Goal: Transaction & Acquisition: Subscribe to service/newsletter

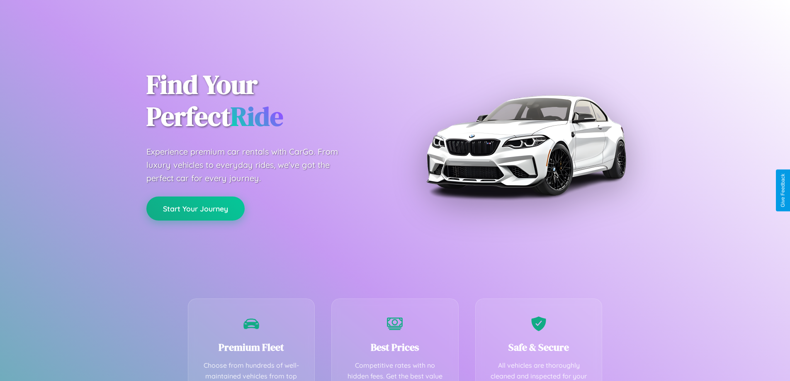
click at [195, 209] on button "Start Your Journey" at bounding box center [195, 209] width 98 height 24
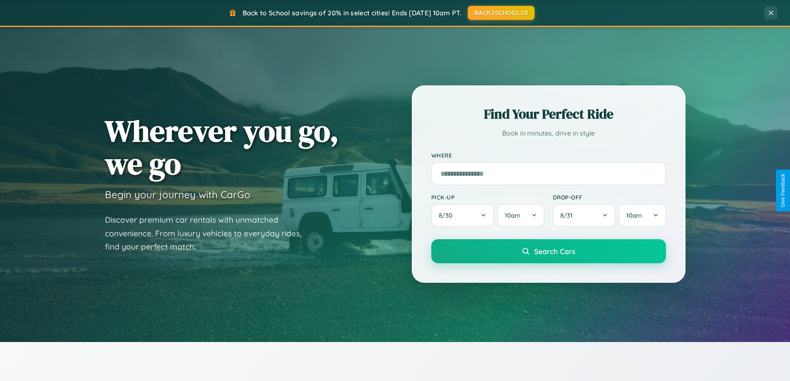
scroll to position [571, 0]
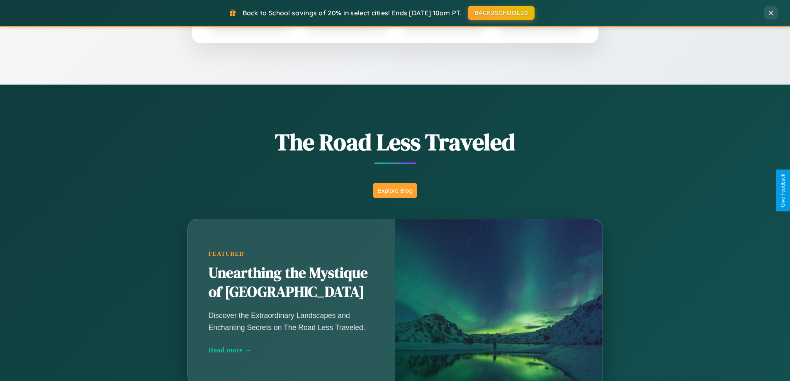
click at [395, 190] on button "Explore Blog" at bounding box center [395, 190] width 44 height 15
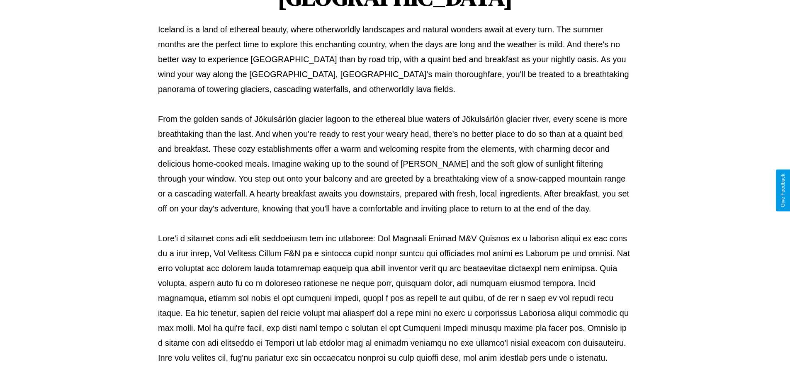
scroll to position [268, 0]
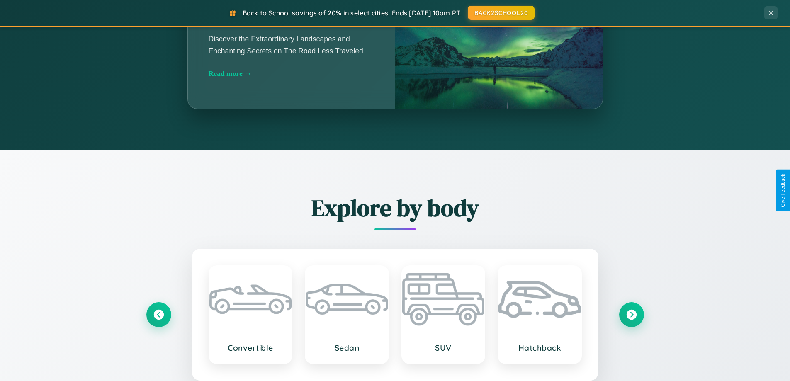
scroll to position [571, 0]
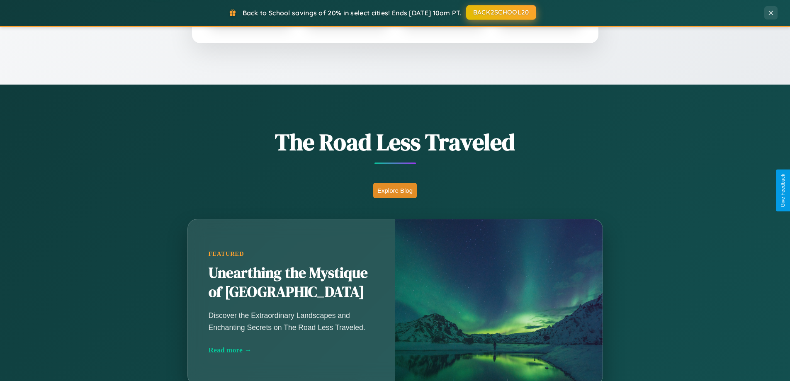
click at [500, 12] on button "BACK2SCHOOL20" at bounding box center [501, 12] width 70 height 15
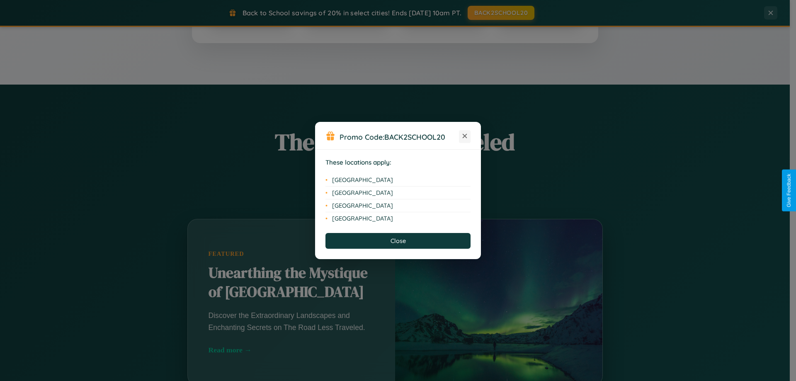
click at [465, 136] on icon at bounding box center [465, 136] width 5 height 5
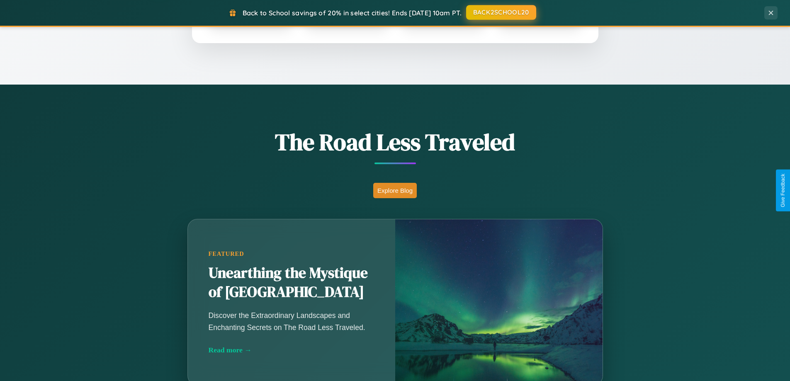
click at [500, 12] on button "BACK2SCHOOL20" at bounding box center [501, 12] width 70 height 15
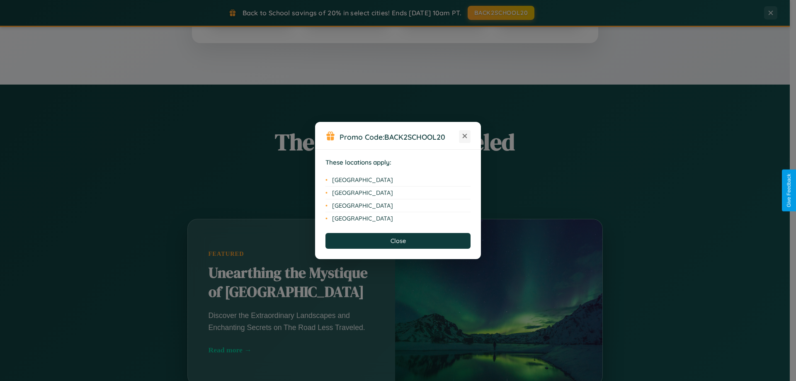
click at [465, 136] on icon at bounding box center [465, 136] width 5 height 5
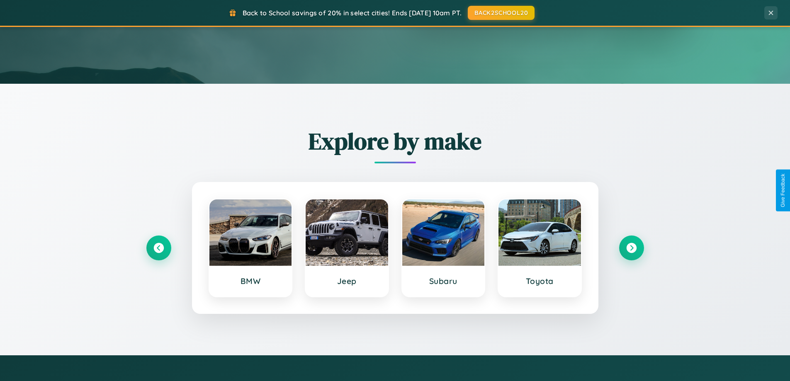
scroll to position [0, 0]
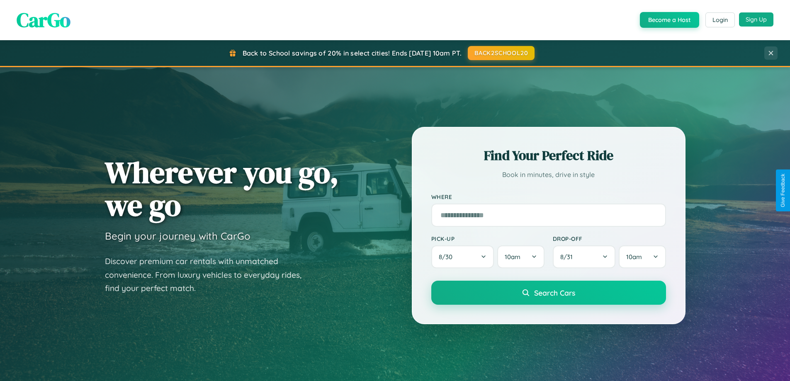
click at [756, 19] on button "Sign Up" at bounding box center [756, 19] width 34 height 14
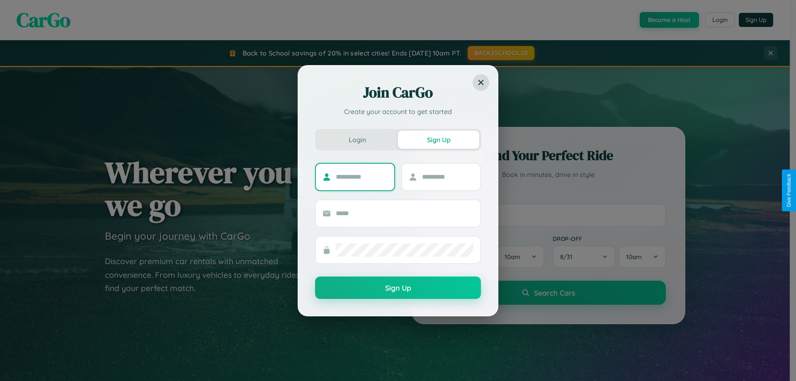
click at [362, 177] on input "text" at bounding box center [362, 176] width 52 height 13
type input "******"
click at [447, 177] on input "text" at bounding box center [448, 176] width 52 height 13
type input "*********"
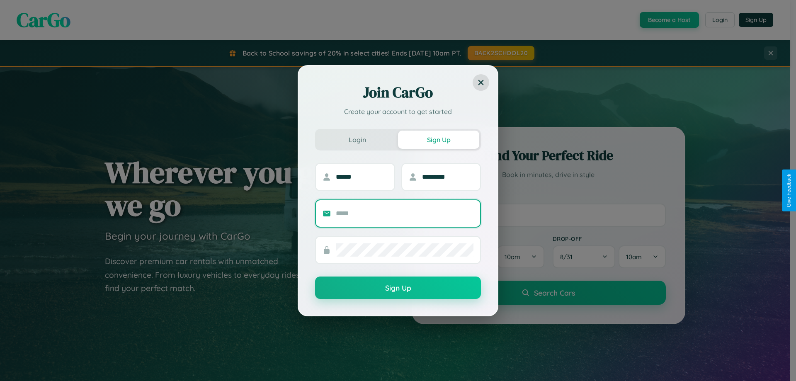
click at [405, 213] on input "text" at bounding box center [405, 213] width 138 height 13
type input "**********"
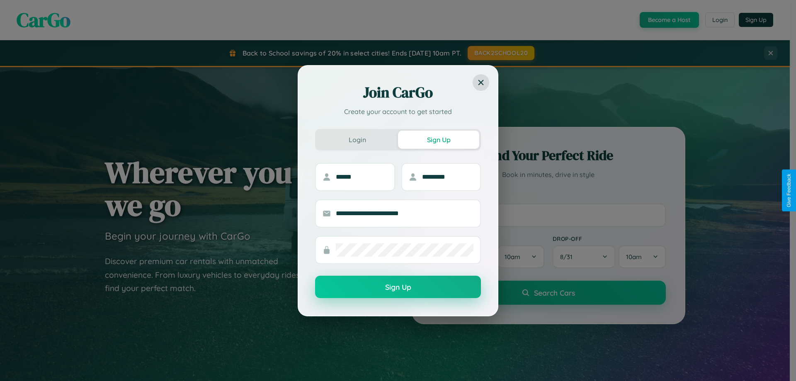
click at [398, 287] on button "Sign Up" at bounding box center [398, 287] width 166 height 22
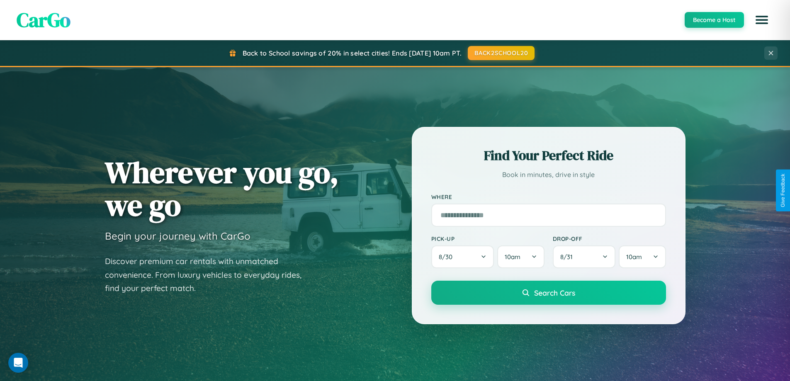
scroll to position [357, 0]
